Goal: Information Seeking & Learning: Check status

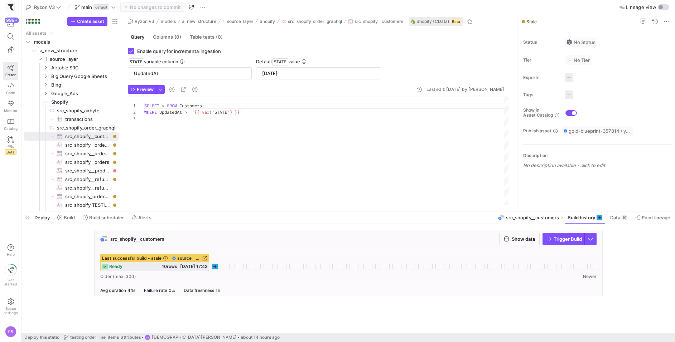
scroll to position [13, 0]
click at [117, 217] on span "Build scheduler" at bounding box center [106, 218] width 35 height 6
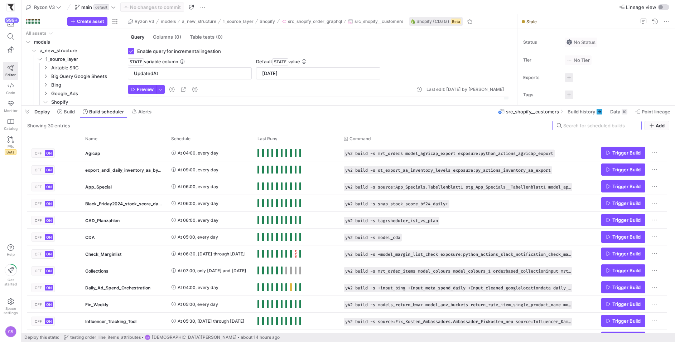
drag, startPoint x: 195, startPoint y: 211, endPoint x: 194, endPoint y: 106, distance: 105.6
click at [195, 105] on div at bounding box center [347, 105] width 653 height 3
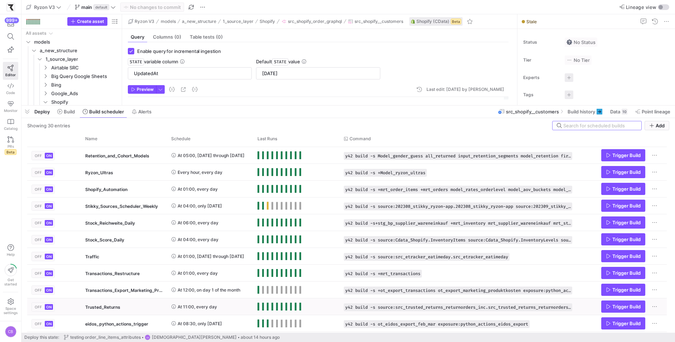
scroll to position [316, 0]
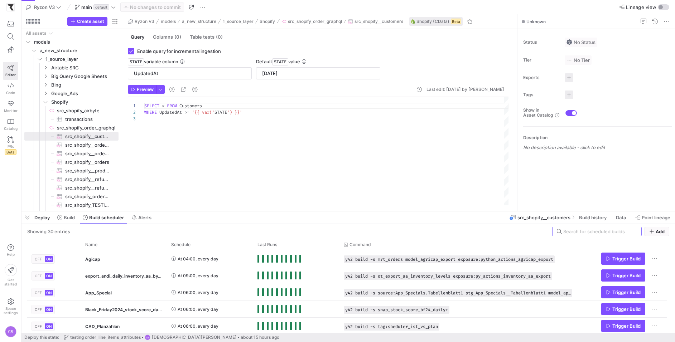
scroll to position [13, 0]
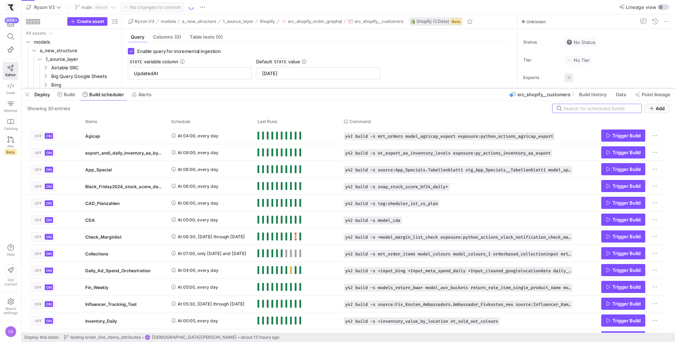
drag, startPoint x: 338, startPoint y: 211, endPoint x: 343, endPoint y: 88, distance: 123.2
click at [343, 88] on div at bounding box center [347, 88] width 653 height 3
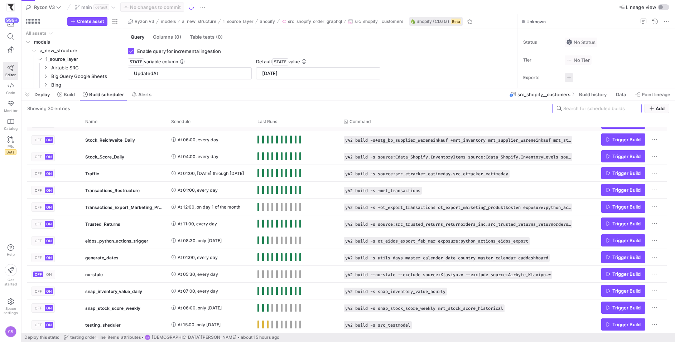
scroll to position [0, 0]
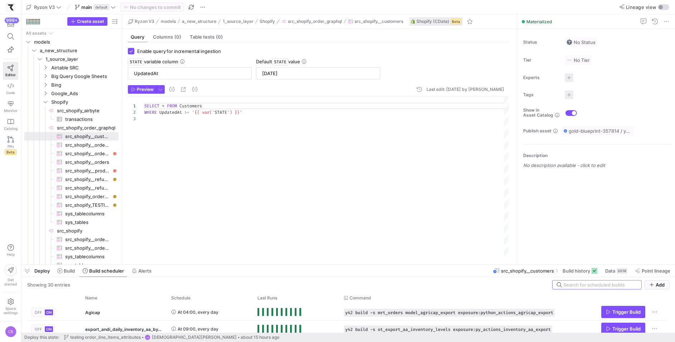
drag, startPoint x: 291, startPoint y: 87, endPoint x: 349, endPoint y: 261, distance: 183.2
click at [349, 263] on div at bounding box center [347, 264] width 653 height 3
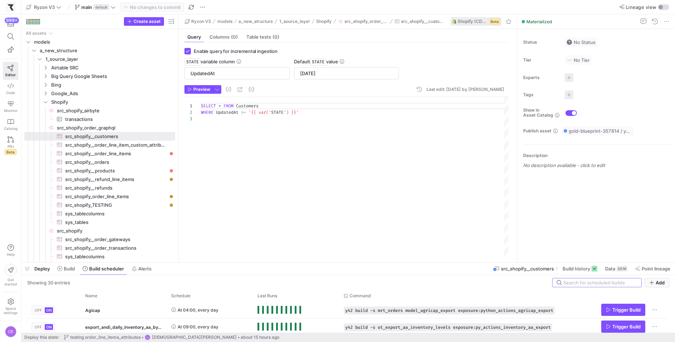
drag, startPoint x: 121, startPoint y: 145, endPoint x: 178, endPoint y: 145, distance: 56.5
click at [151, 144] on span "src_shopify__order_line_item_custom_attributes​​​​​​​​​" at bounding box center [116, 145] width 102 height 8
checkbox input "false"
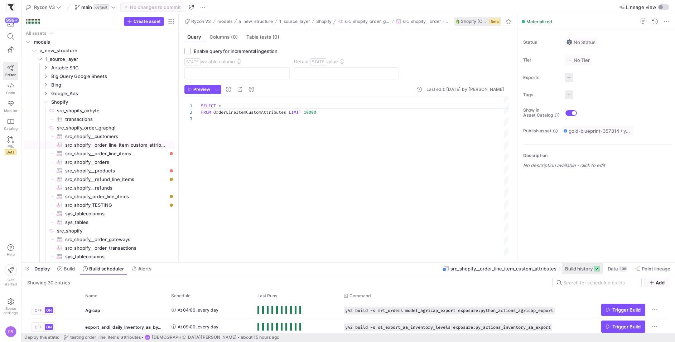
click at [569, 271] on span "Build history" at bounding box center [579, 269] width 28 height 6
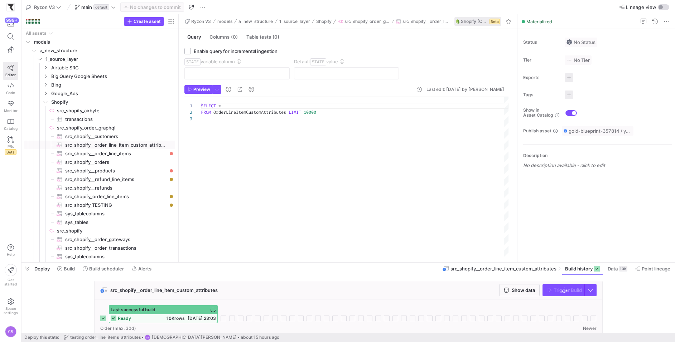
drag, startPoint x: 356, startPoint y: 262, endPoint x: 364, endPoint y: 131, distance: 130.9
click at [364, 261] on div at bounding box center [347, 262] width 653 height 3
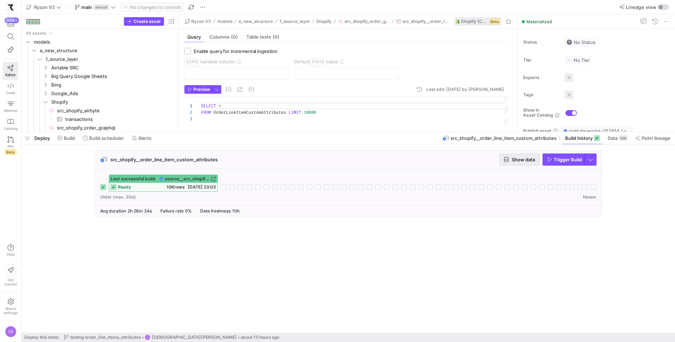
click at [521, 162] on span "Show data" at bounding box center [522, 160] width 23 height 6
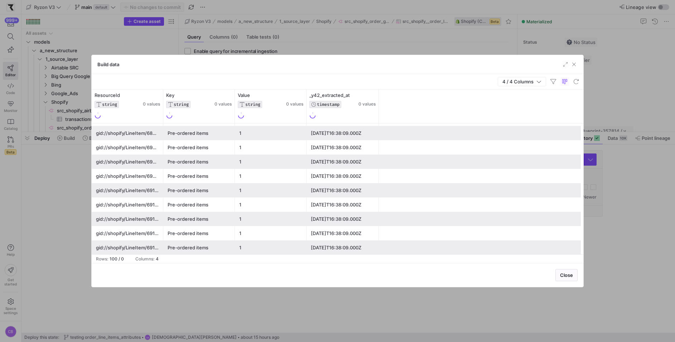
scroll to position [176, 0]
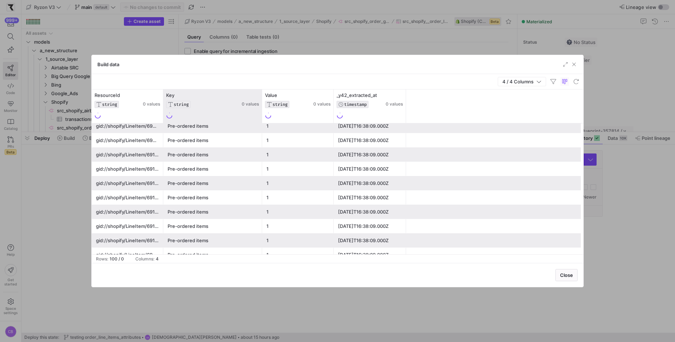
drag, startPoint x: 233, startPoint y: 110, endPoint x: 260, endPoint y: 109, distance: 27.2
click at [260, 110] on div at bounding box center [261, 106] width 3 height 34
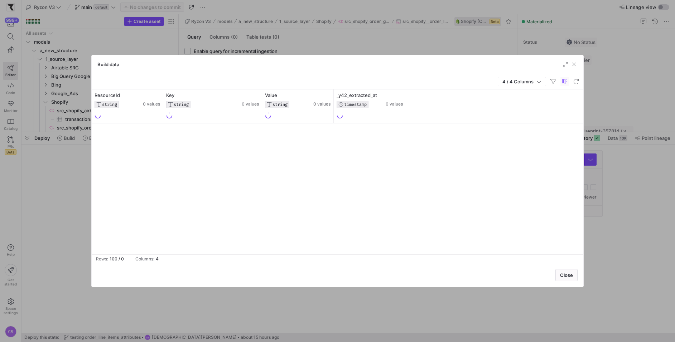
scroll to position [1019, 0]
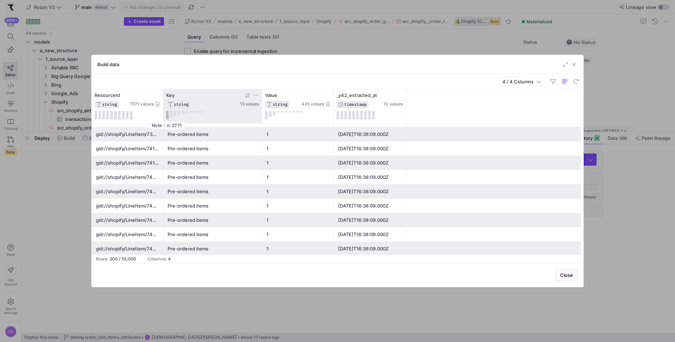
click at [168, 113] on button at bounding box center [167, 115] width 3 height 9
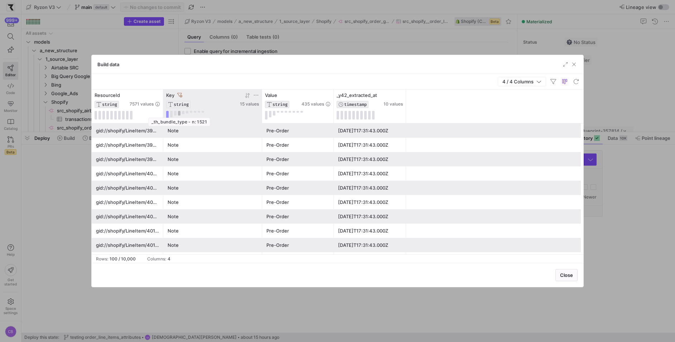
click at [180, 113] on button at bounding box center [179, 113] width 3 height 5
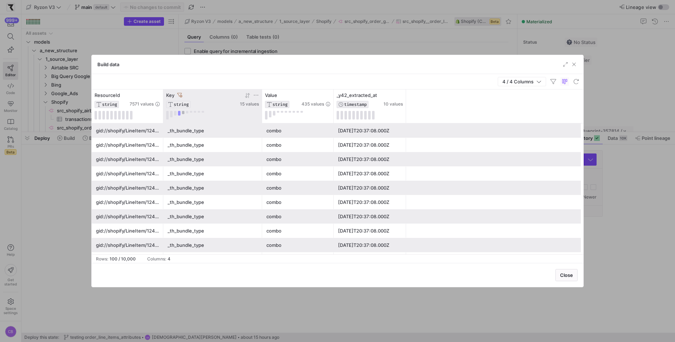
click at [182, 112] on button at bounding box center [183, 112] width 3 height 3
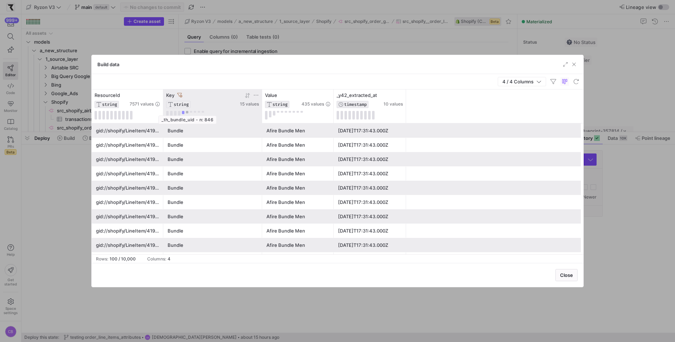
click at [186, 111] on button at bounding box center [187, 112] width 3 height 3
click at [190, 111] on button at bounding box center [191, 112] width 3 height 2
click at [198, 111] on button at bounding box center [199, 112] width 3 height 2
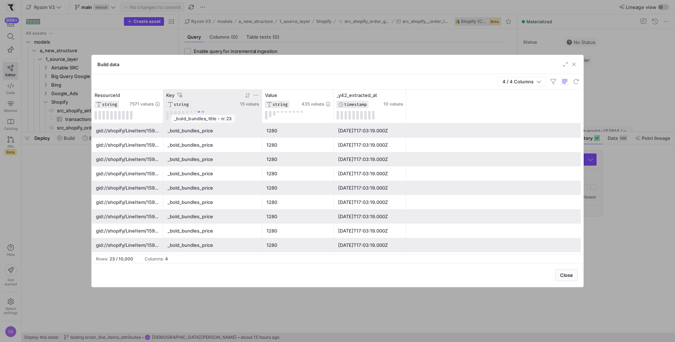
click at [201, 111] on button at bounding box center [202, 112] width 3 height 2
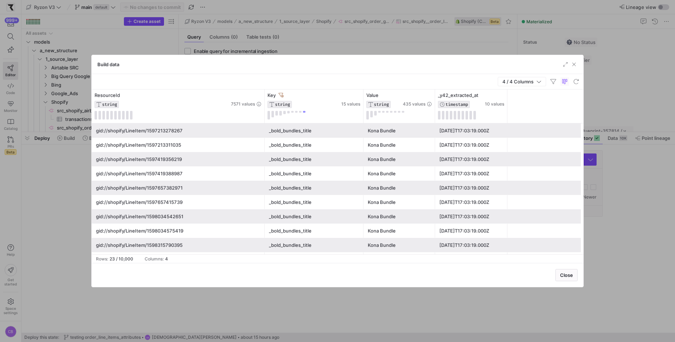
drag, startPoint x: 162, startPoint y: 107, endPoint x: 287, endPoint y: 128, distance: 127.3
click at [288, 128] on div "ResourceId STRING 7571 values Key STRING 15 values Value STRING 435 values _y42…" at bounding box center [337, 171] width 491 height 165
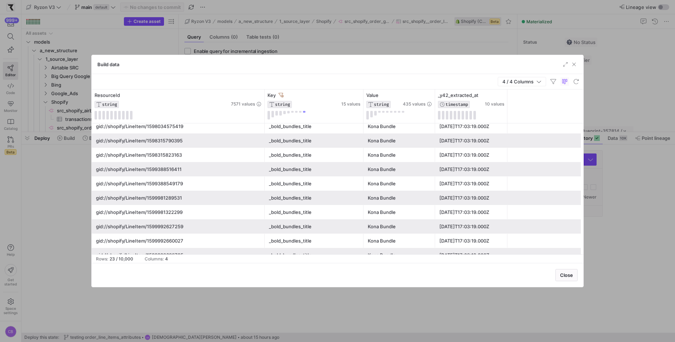
scroll to position [0, 0]
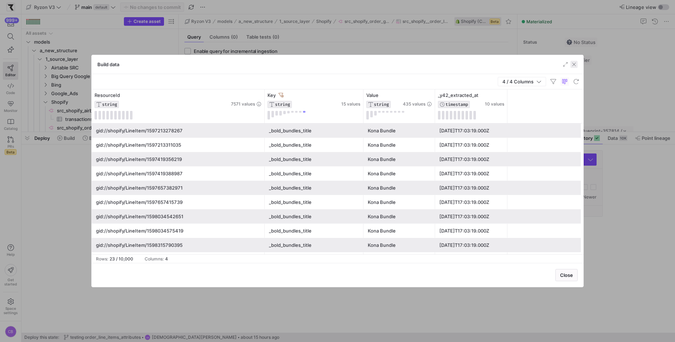
click at [573, 65] on span "button" at bounding box center [573, 64] width 7 height 7
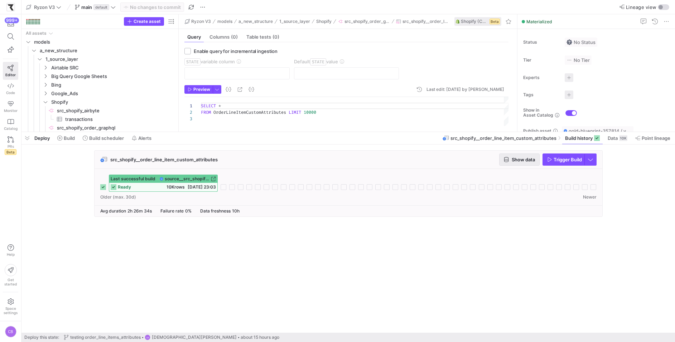
click at [518, 161] on span "Show data" at bounding box center [522, 160] width 23 height 6
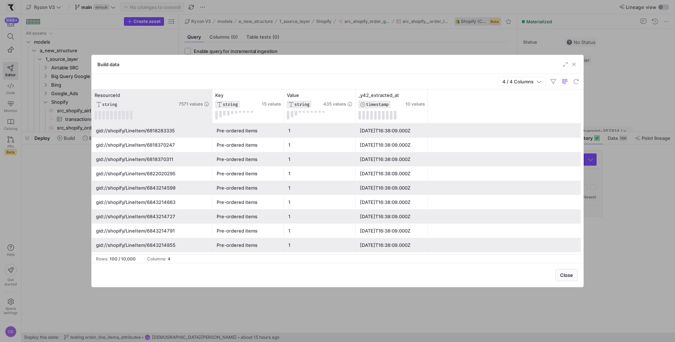
drag, startPoint x: 162, startPoint y: 110, endPoint x: 211, endPoint y: 110, distance: 49.0
click at [211, 110] on div at bounding box center [211, 106] width 3 height 34
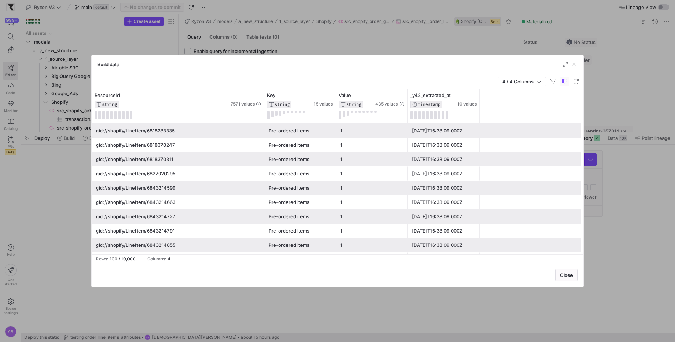
drag, startPoint x: 211, startPoint y: 108, endPoint x: 263, endPoint y: 111, distance: 52.0
click at [263, 111] on div at bounding box center [263, 106] width 3 height 34
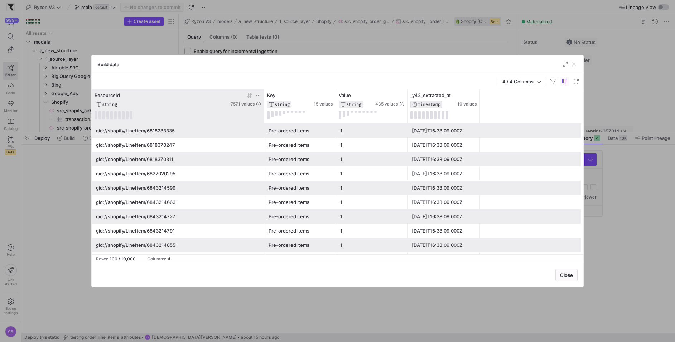
click at [250, 93] on icon at bounding box center [250, 95] width 3 height 5
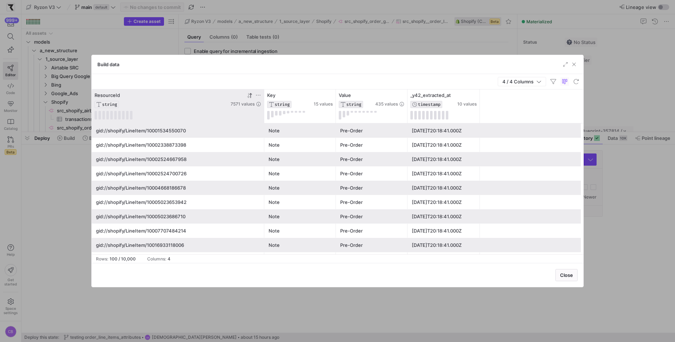
click at [247, 97] on icon at bounding box center [250, 96] width 6 height 6
click at [574, 64] on span "button" at bounding box center [573, 64] width 7 height 7
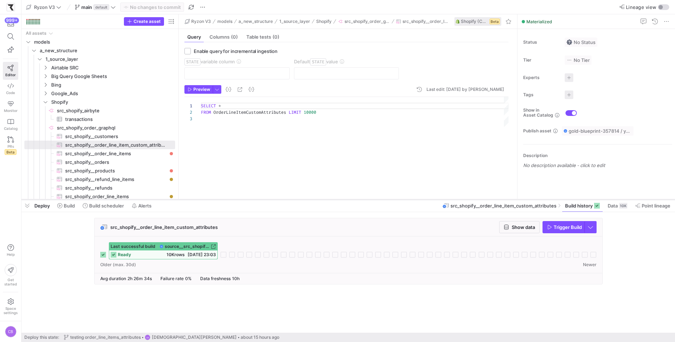
drag, startPoint x: 289, startPoint y: 133, endPoint x: 298, endPoint y: 203, distance: 71.1
click at [298, 201] on div at bounding box center [347, 199] width 653 height 3
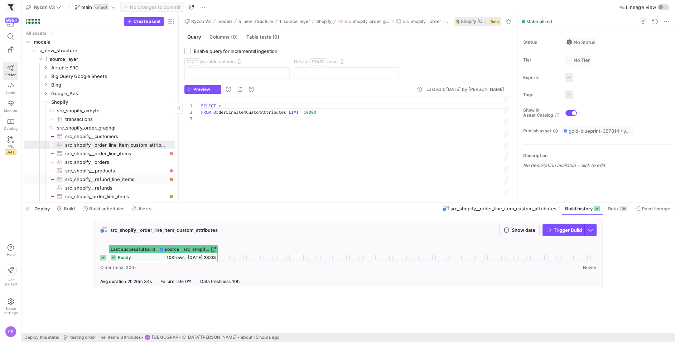
click at [119, 180] on span "src_shopify__refund_line_items​​​​​​​​​" at bounding box center [116, 179] width 102 height 8
type textarea "SELECT * FROM RefundLineItems LIMIT 10000"
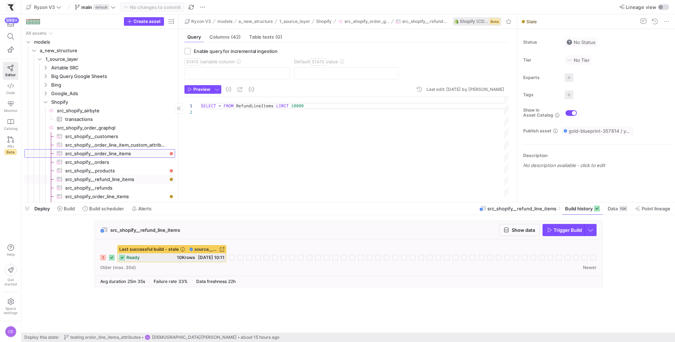
click at [117, 156] on span "src_shopify__order_line_items​​​​​​​​​" at bounding box center [116, 154] width 102 height 8
checkbox input "true"
type input "OrderUpdatedAt"
type input "2025-01-01"
type textarea "SELECT * FROM OrderLineItems WHERE OrderUpdatedAt >= '{{ var('STATE') }}'"
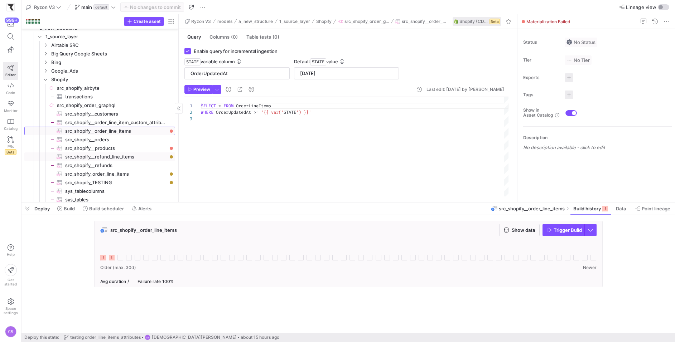
scroll to position [29, 0]
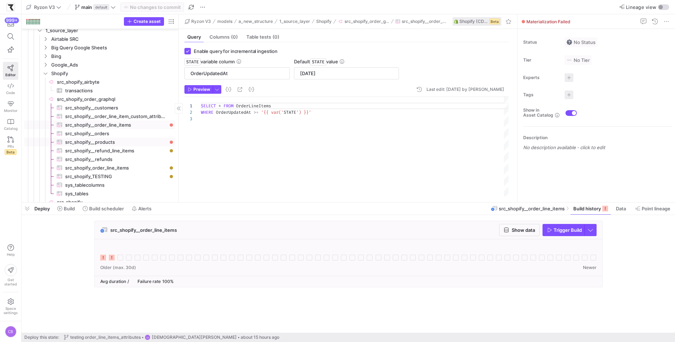
click at [92, 143] on span "src_shopify__products​​​​​​​​​" at bounding box center [116, 142] width 102 height 8
checkbox input "false"
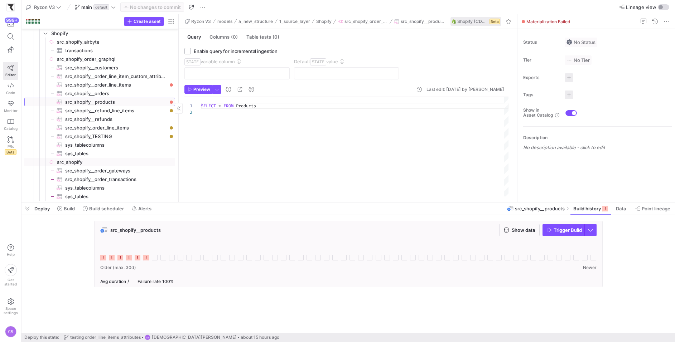
scroll to position [70, 0]
click at [130, 110] on span "src_shopify__refund_line_items​​​​​​​​​" at bounding box center [116, 110] width 102 height 8
type textarea "SELECT * FROM RefundLineItems LIMIT 10000"
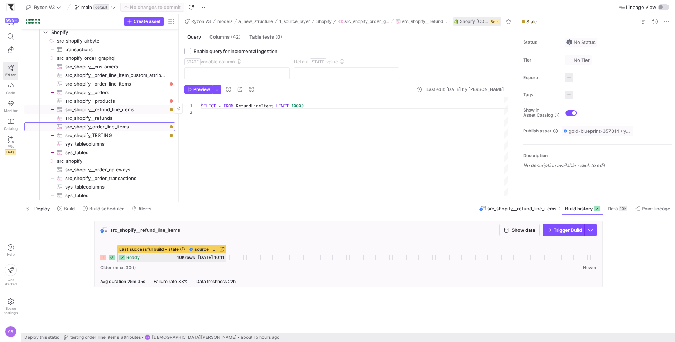
click at [130, 126] on span "src_shopify_order_line_items​​​​​​​​​" at bounding box center [116, 127] width 102 height 8
checkbox input "true"
type input "OrderUpdatedAt"
type input "01.10.2025"
type textarea "SELECT * FROM OrderLineItems WHERE OrderUpdatedAt >= '{{ var('STATE') }}'"
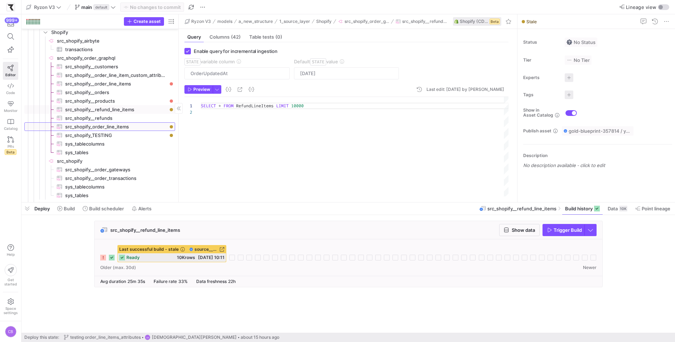
scroll to position [13, 0]
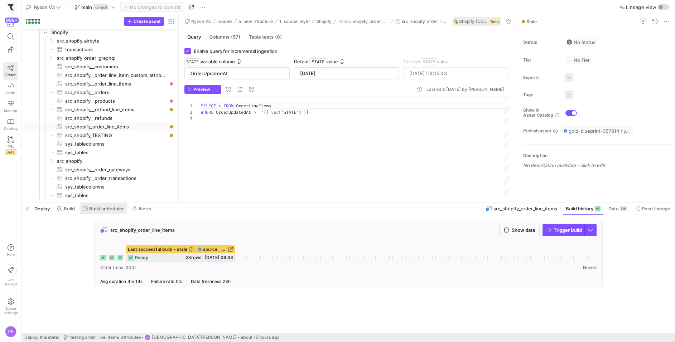
click at [108, 214] on span at bounding box center [103, 208] width 47 height 11
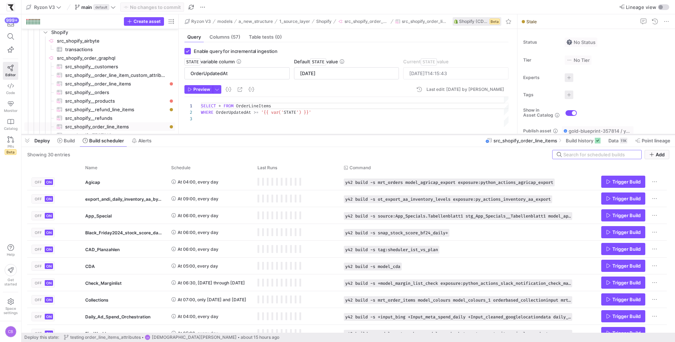
drag, startPoint x: 271, startPoint y: 201, endPoint x: 273, endPoint y: 97, distance: 104.5
click at [273, 133] on div at bounding box center [347, 134] width 653 height 3
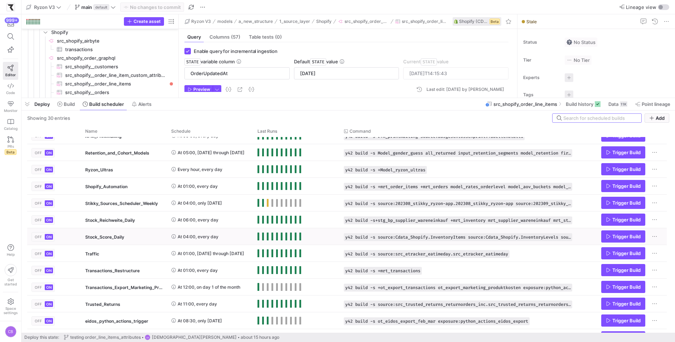
scroll to position [309, 0]
